Goal: Navigation & Orientation: Find specific page/section

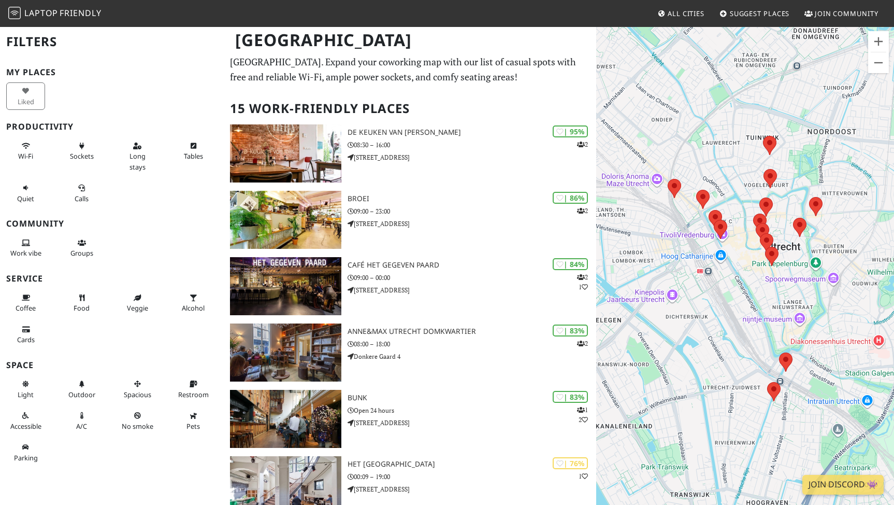
scroll to position [29, 0]
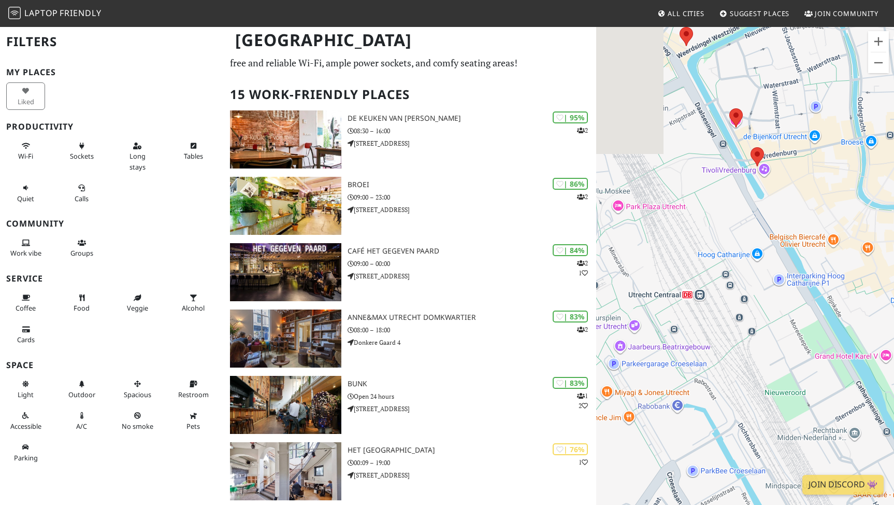
drag, startPoint x: 687, startPoint y: 301, endPoint x: 895, endPoint y: 292, distance: 207.9
click at [894, 292] on html "Laptop Friendly All Cities Suggest Places Join Community [GEOGRAPHIC_DATA] Filt…" at bounding box center [447, 223] width 894 height 505
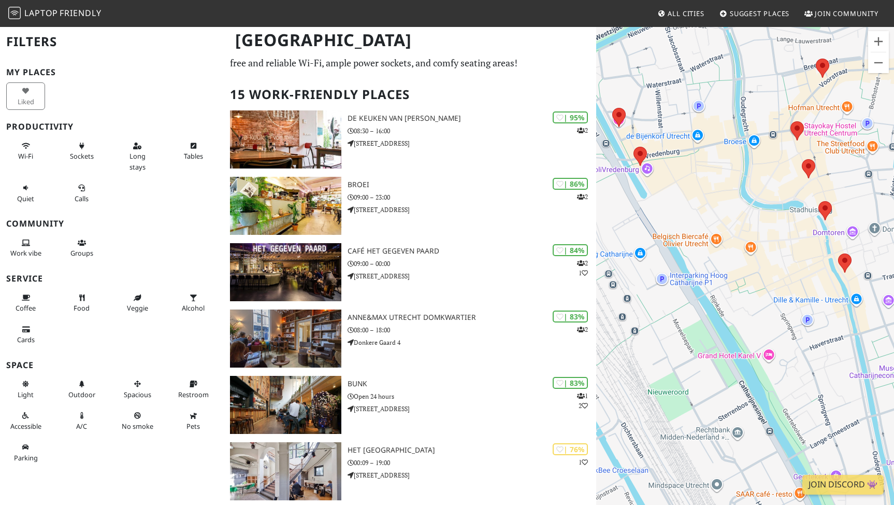
drag, startPoint x: 825, startPoint y: 309, endPoint x: 707, endPoint y: 308, distance: 118.1
click at [707, 308] on div at bounding box center [745, 278] width 298 height 505
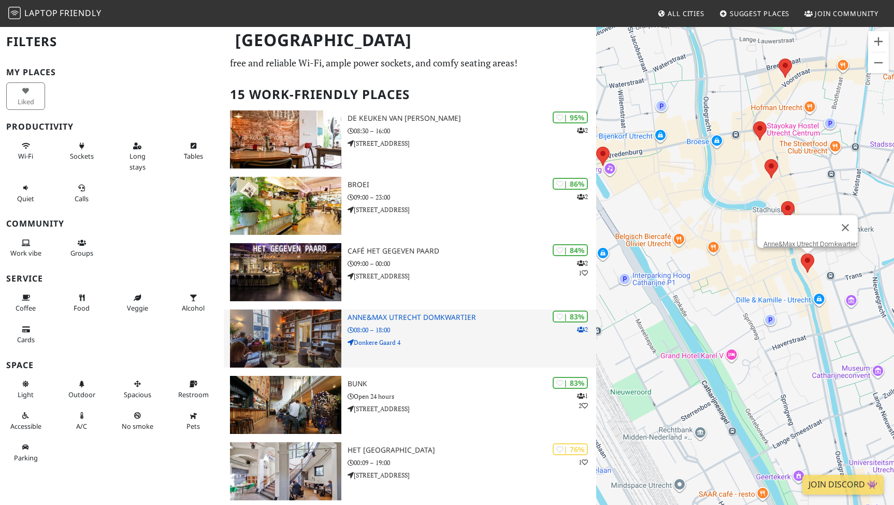
click at [438, 321] on div "| 83% 2 Anne&Max Utrecht Domkwartier 08:00 – 18:00 Donkere Gaard 4" at bounding box center [472, 338] width 248 height 58
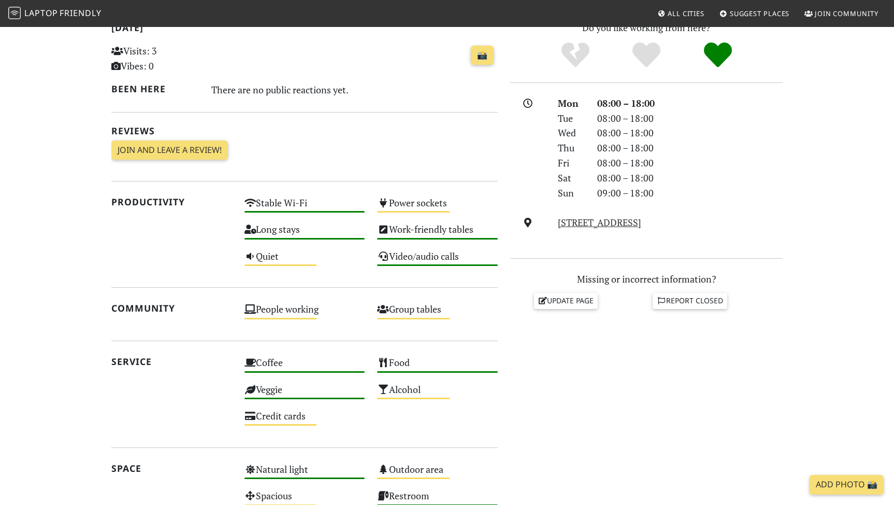
scroll to position [137, 0]
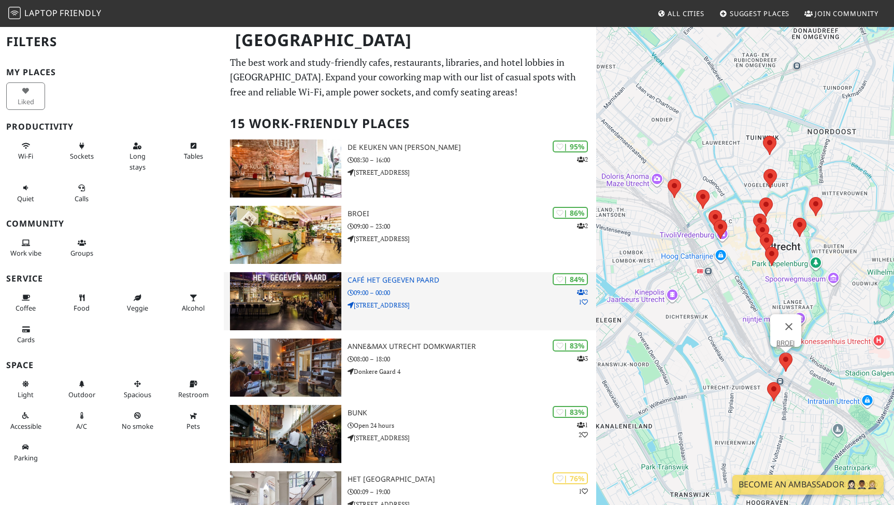
scroll to position [29, 0]
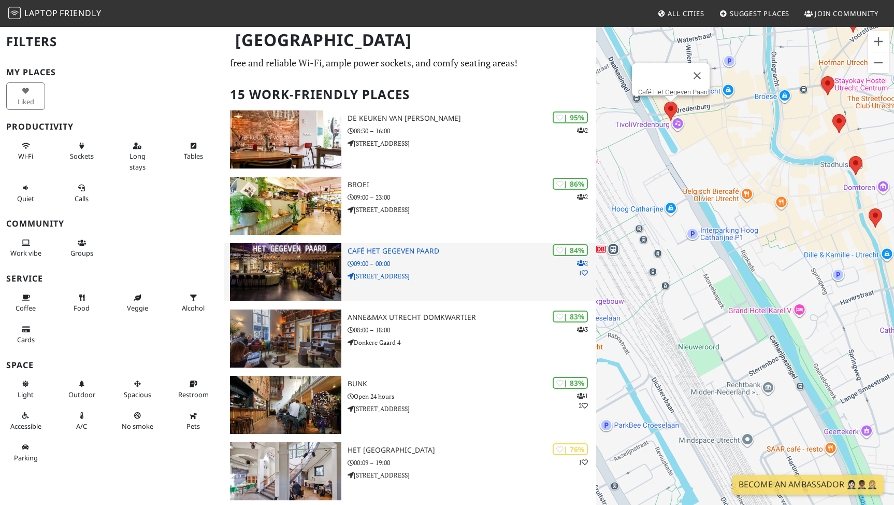
click at [371, 252] on h3 "Café Het Gegeven Paard" at bounding box center [472, 251] width 248 height 9
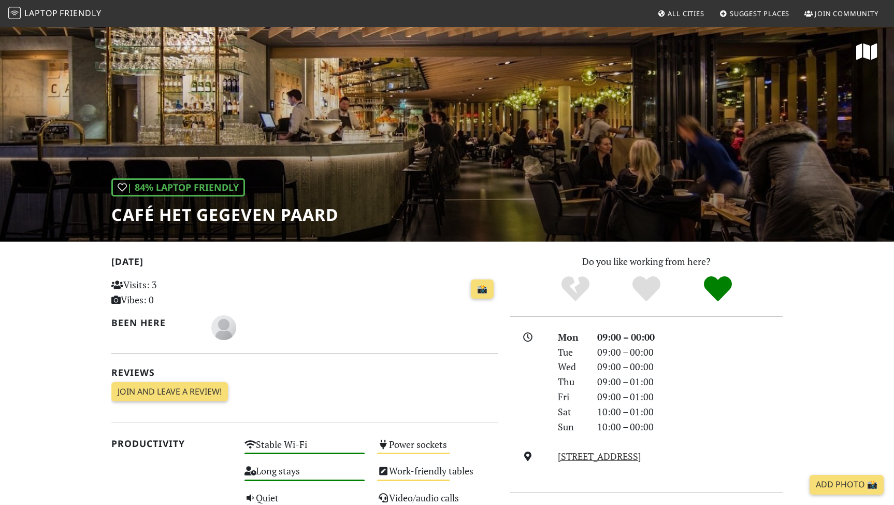
click at [671, 155] on div "| 84% Laptop Friendly Café Het Gegeven Paard" at bounding box center [447, 134] width 894 height 216
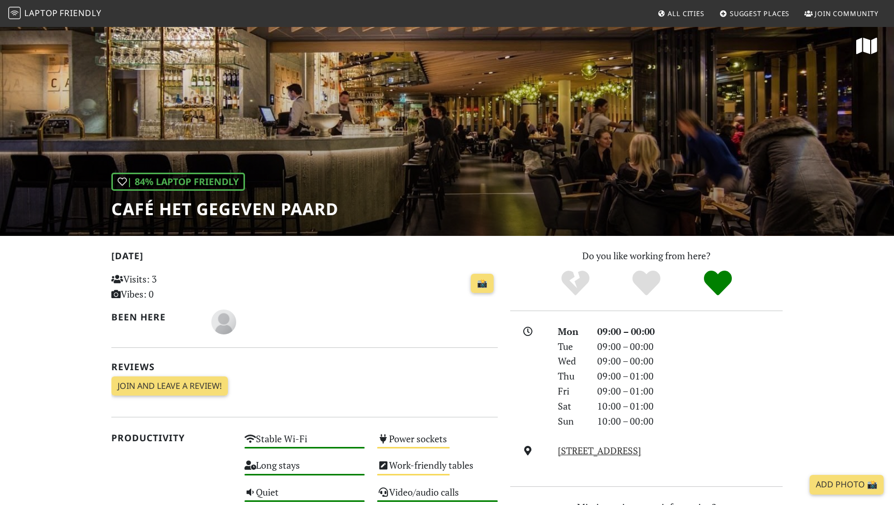
scroll to position [6, 0]
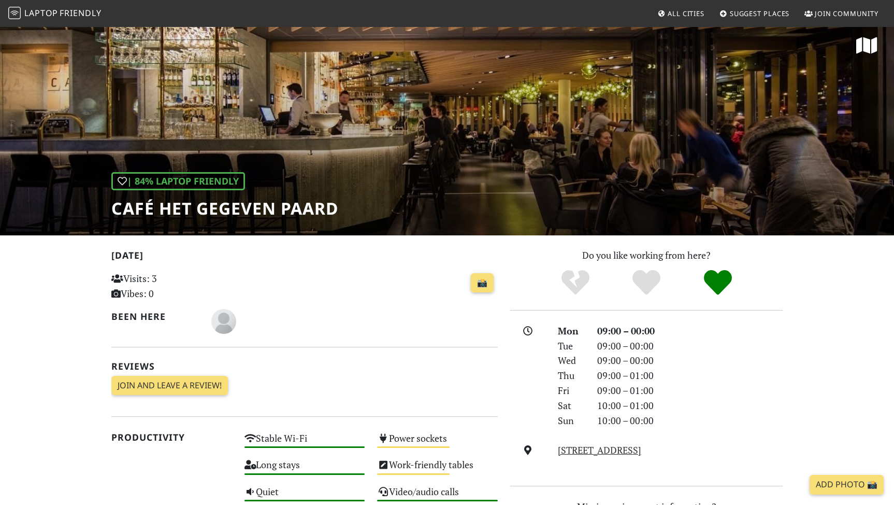
click at [868, 48] on icon at bounding box center [866, 45] width 21 height 19
